Goal: Information Seeking & Learning: Learn about a topic

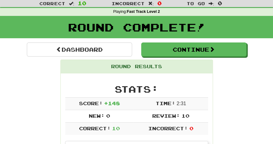
scroll to position [17, 0]
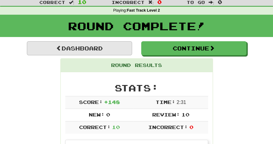
click at [98, 46] on link "Dashboard" at bounding box center [79, 48] width 105 height 14
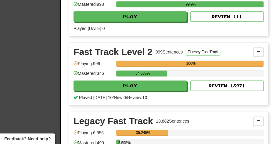
scroll to position [274, 0]
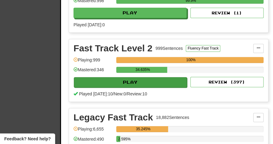
click at [142, 80] on button "Play" at bounding box center [130, 82] width 113 height 10
select select "**"
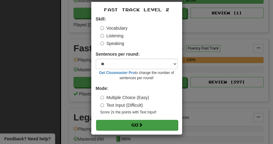
scroll to position [23, 0]
click at [135, 124] on button "Go" at bounding box center [137, 125] width 82 height 10
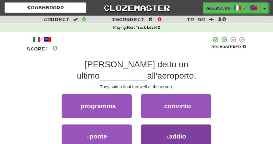
click at [167, 129] on button "4 . addio" at bounding box center [176, 136] width 70 height 24
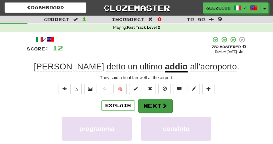
click at [157, 107] on button "Next" at bounding box center [155, 105] width 34 height 14
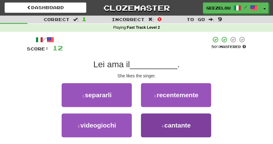
click at [182, 126] on span "cantante" at bounding box center [177, 124] width 26 height 7
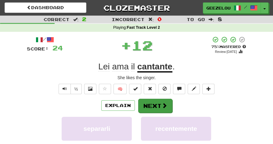
click at [159, 108] on button "Next" at bounding box center [155, 105] width 34 height 14
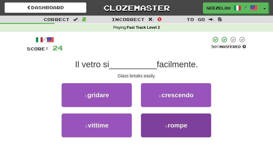
click at [157, 127] on button "4 . rompe" at bounding box center [176, 125] width 70 height 24
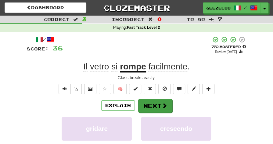
click at [152, 105] on button "Next" at bounding box center [155, 105] width 34 height 14
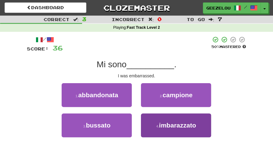
click at [166, 124] on span "imbarazzato" at bounding box center [177, 124] width 37 height 7
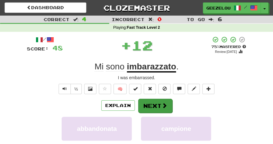
click at [154, 106] on button "Next" at bounding box center [155, 105] width 34 height 14
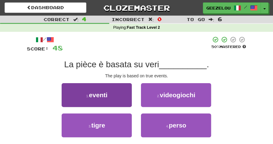
click at [103, 96] on span "eventi" at bounding box center [98, 94] width 19 height 7
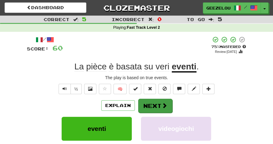
click at [154, 105] on button "Next" at bounding box center [155, 105] width 34 height 14
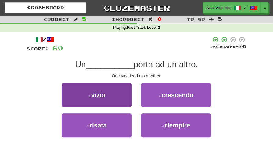
click at [115, 97] on button "1 . vizio" at bounding box center [97, 95] width 70 height 24
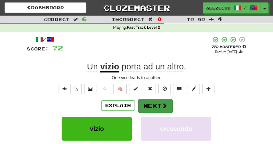
click at [158, 105] on button "Next" at bounding box center [155, 105] width 34 height 14
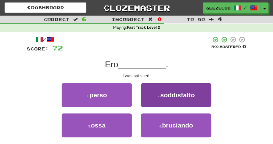
click at [179, 98] on button "2 . soddisfatto" at bounding box center [176, 95] width 70 height 24
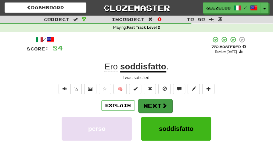
click at [149, 107] on button "Next" at bounding box center [155, 105] width 34 height 14
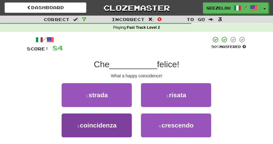
click at [114, 124] on span "coincidenza" at bounding box center [98, 124] width 37 height 7
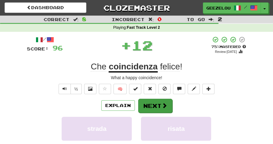
click at [148, 106] on button "Next" at bounding box center [155, 105] width 34 height 14
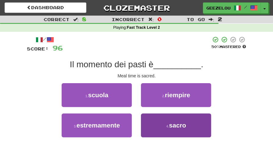
click at [160, 127] on button "4 . sacro" at bounding box center [176, 125] width 70 height 24
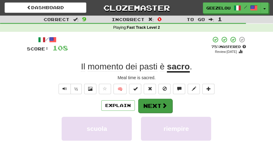
click at [156, 106] on button "Next" at bounding box center [155, 105] width 34 height 14
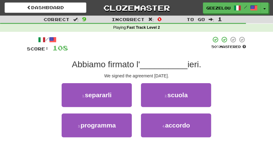
click at [227, 93] on div "1 . separarli 2 . scuola" at bounding box center [137, 98] width 238 height 30
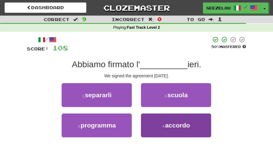
click at [177, 125] on span "accordo" at bounding box center [177, 124] width 25 height 7
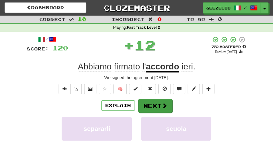
click at [148, 104] on button "Next" at bounding box center [155, 105] width 34 height 14
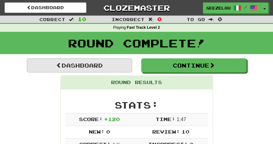
click at [102, 64] on link "Dashboard" at bounding box center [79, 65] width 105 height 14
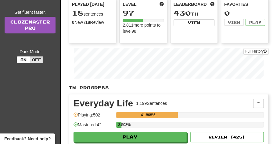
scroll to position [113, 0]
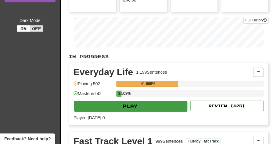
click at [117, 105] on button "Play" at bounding box center [130, 106] width 113 height 10
select select "**"
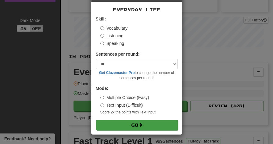
scroll to position [23, 0]
click at [130, 125] on button "Go" at bounding box center [137, 125] width 82 height 10
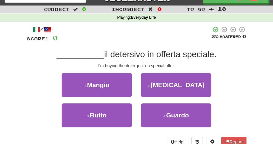
scroll to position [10, 0]
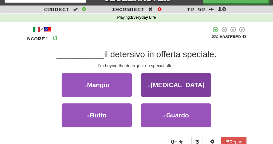
click at [180, 91] on button "2 . [MEDICAL_DATA]" at bounding box center [176, 85] width 70 height 24
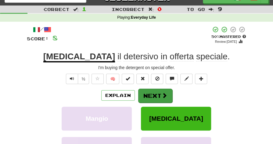
click at [151, 97] on button "Next" at bounding box center [155, 95] width 34 height 14
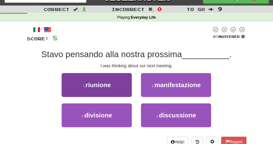
click at [110, 84] on span "riunione" at bounding box center [97, 84] width 25 height 7
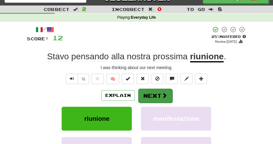
click at [156, 92] on button "Next" at bounding box center [155, 95] width 34 height 14
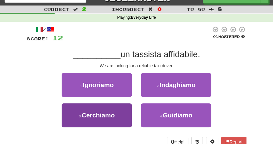
click at [109, 113] on span "Cerchiamo" at bounding box center [98, 114] width 33 height 7
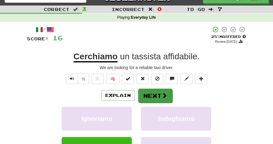
click at [153, 94] on button "Next" at bounding box center [155, 95] width 34 height 14
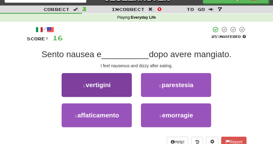
click at [89, 87] on span "vertigini" at bounding box center [98, 84] width 25 height 7
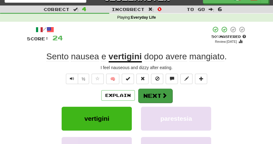
click at [156, 93] on button "Next" at bounding box center [155, 95] width 34 height 14
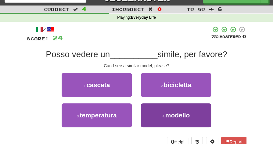
click at [168, 116] on span "modello" at bounding box center [177, 114] width 25 height 7
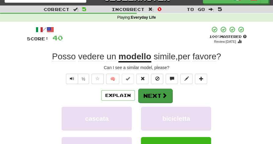
click at [153, 94] on button "Next" at bounding box center [155, 95] width 34 height 14
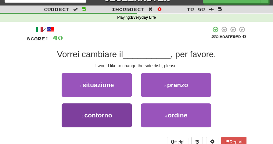
click at [107, 113] on span "contorno" at bounding box center [98, 114] width 28 height 7
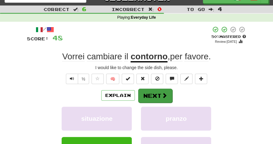
click at [152, 96] on button "Next" at bounding box center [155, 95] width 34 height 14
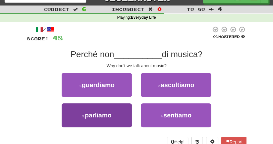
click at [110, 115] on span "parliamo" at bounding box center [98, 114] width 27 height 7
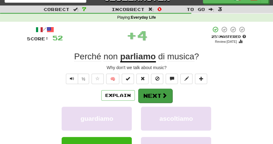
click at [155, 95] on button "Next" at bounding box center [155, 95] width 34 height 14
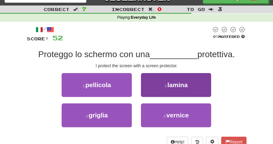
click at [197, 83] on button "2 . lamina" at bounding box center [176, 85] width 70 height 24
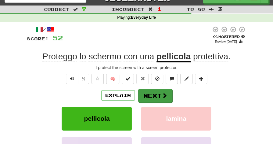
click at [152, 96] on button "Next" at bounding box center [155, 95] width 34 height 14
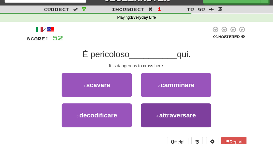
click at [181, 120] on button "4 . attraversare" at bounding box center [176, 115] width 70 height 24
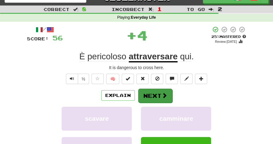
click at [152, 95] on button "Next" at bounding box center [155, 95] width 34 height 14
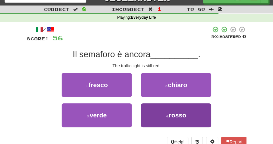
click at [175, 119] on button "4 . rosso" at bounding box center [176, 115] width 70 height 24
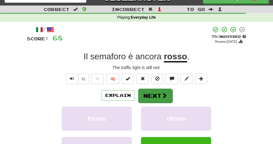
click at [150, 95] on button "Next" at bounding box center [155, 95] width 34 height 14
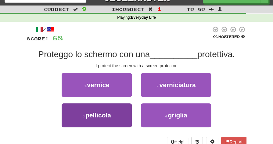
click at [119, 117] on button "3 . pellicola" at bounding box center [97, 115] width 70 height 24
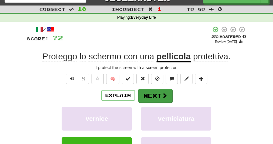
click at [152, 95] on button "Next" at bounding box center [155, 95] width 34 height 14
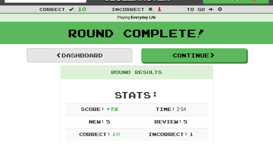
click at [85, 54] on link "Dashboard" at bounding box center [79, 55] width 105 height 14
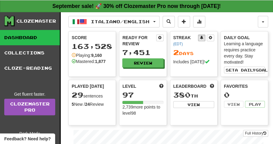
scroll to position [0, 1]
